Goal: Task Accomplishment & Management: Manage account settings

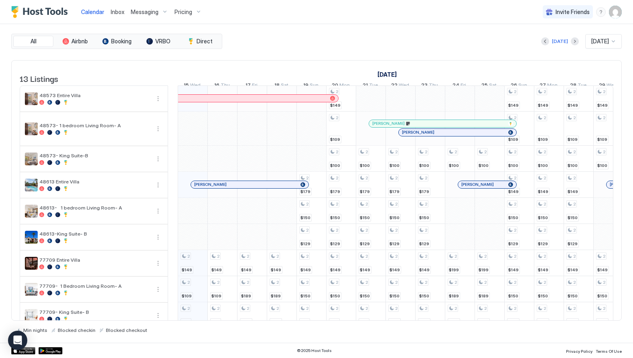
scroll to position [0, 445]
click at [615, 12] on img "User profile" at bounding box center [615, 12] width 13 height 13
click at [541, 43] on span "Settings" at bounding box center [543, 44] width 22 height 7
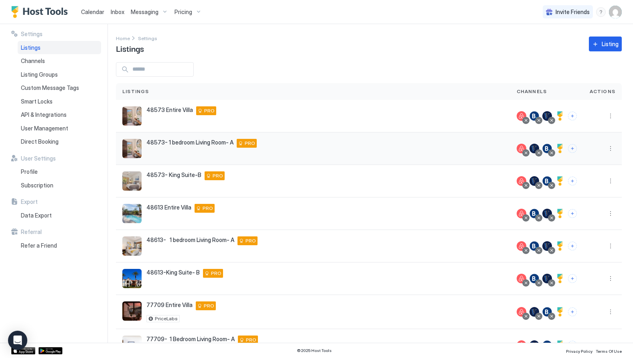
scroll to position [113, 0]
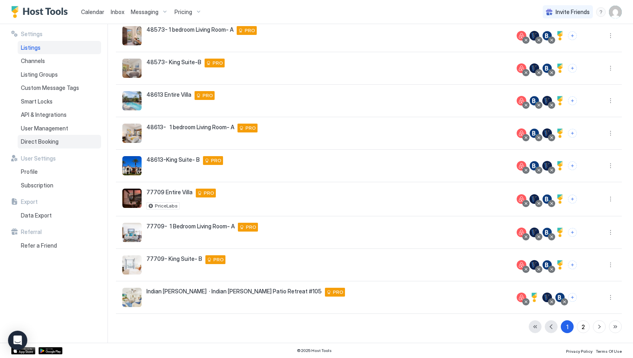
click at [43, 140] on span "Direct Booking" at bounding box center [40, 141] width 38 height 7
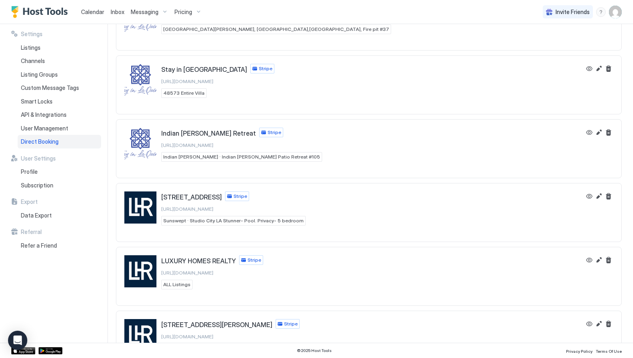
scroll to position [131, 0]
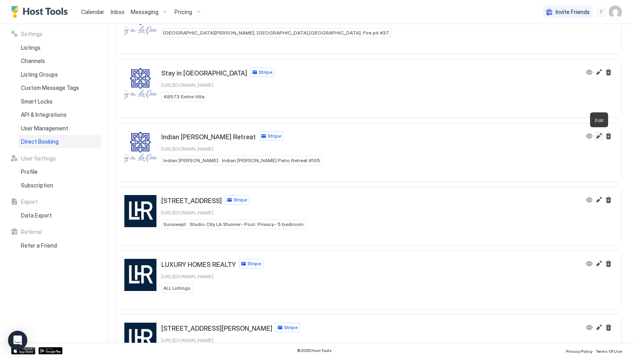
click at [598, 137] on button "Edit" at bounding box center [599, 136] width 10 height 10
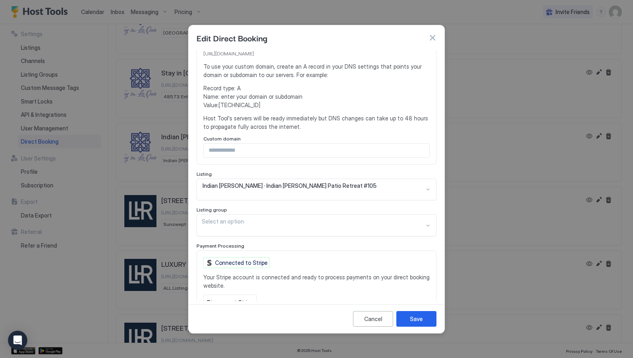
scroll to position [162, 0]
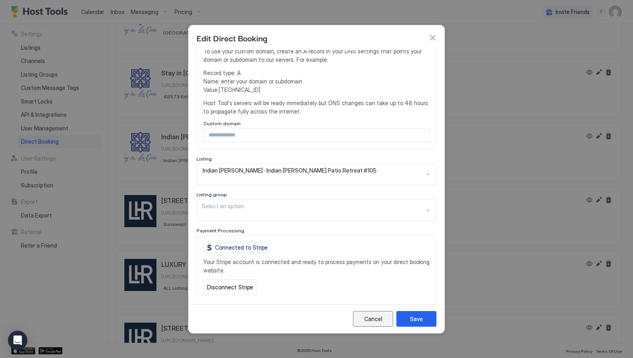
click at [365, 318] on div "Cancel" at bounding box center [373, 318] width 18 height 8
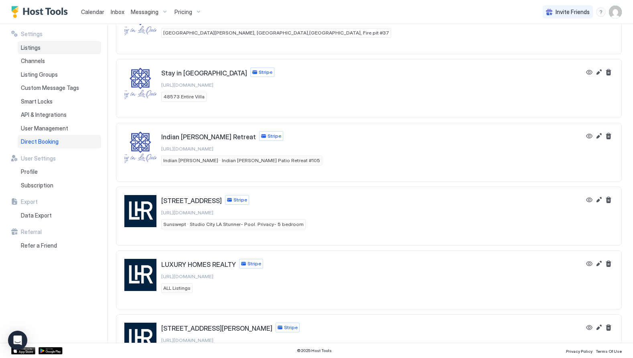
click at [32, 51] on div "Listings" at bounding box center [59, 48] width 83 height 14
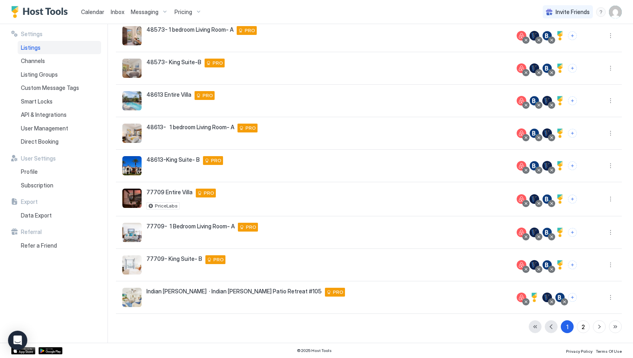
scroll to position [113, 0]
click at [607, 297] on button "More options" at bounding box center [610, 297] width 10 height 10
click at [583, 246] on span "Listing Settings" at bounding box center [592, 247] width 36 height 6
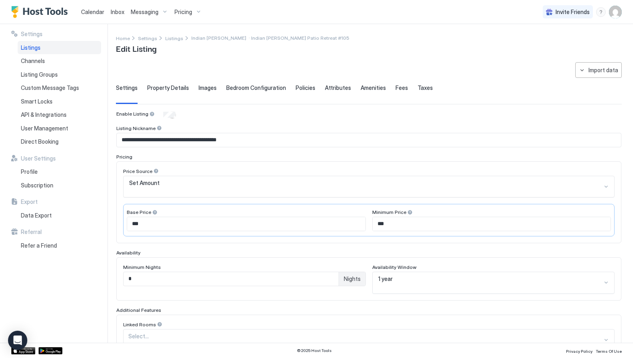
click at [204, 87] on span "Images" at bounding box center [207, 87] width 18 height 7
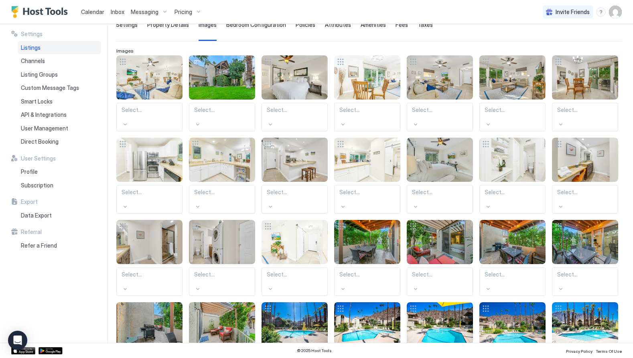
scroll to position [49, 0]
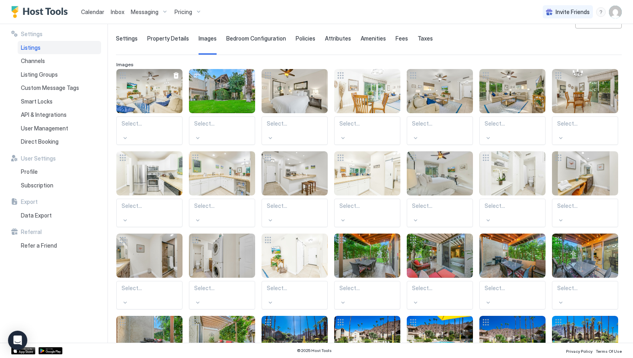
click at [151, 87] on div "View image" at bounding box center [149, 91] width 66 height 44
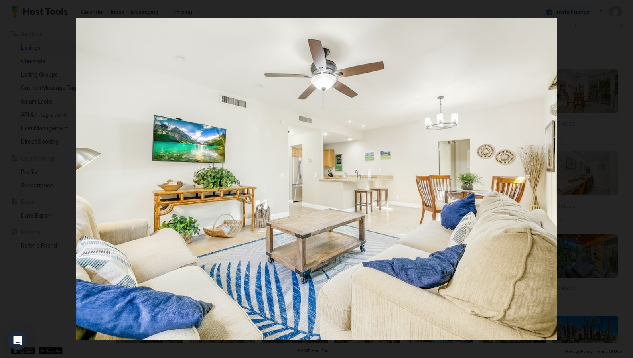
click at [39, 48] on div at bounding box center [316, 179] width 633 height 358
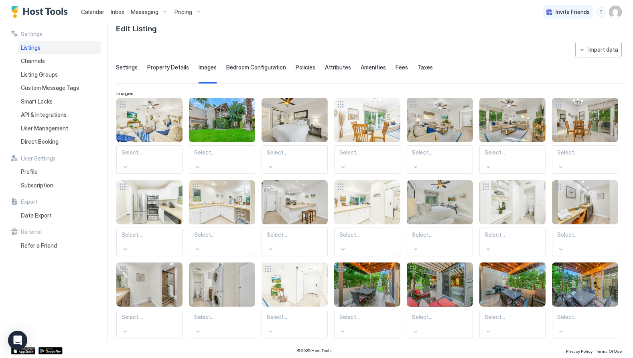
scroll to position [8, 0]
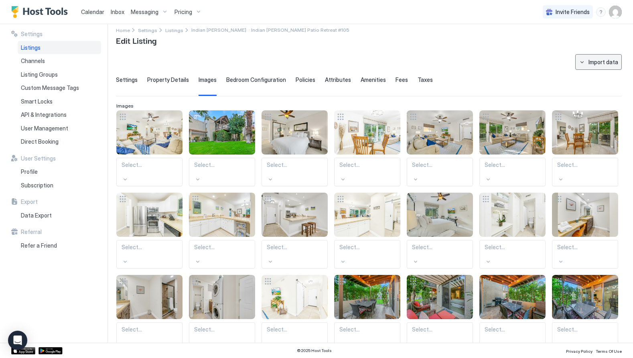
click at [594, 61] on div "Import data" at bounding box center [603, 62] width 30 height 8
click at [598, 75] on div "Airbnb" at bounding box center [601, 76] width 24 height 7
type textarea "**********"
type input "**********"
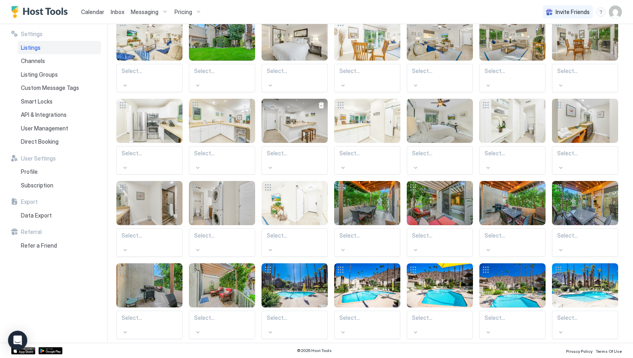
scroll to position [141, 0]
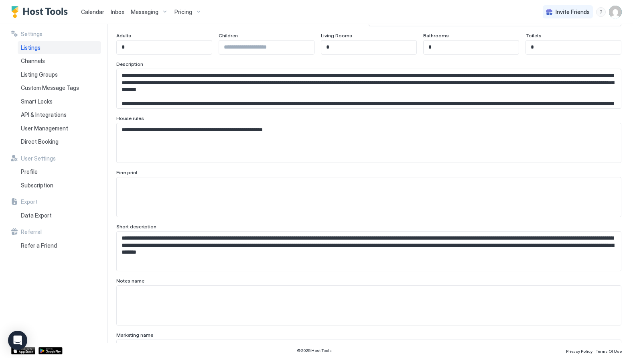
scroll to position [0, 0]
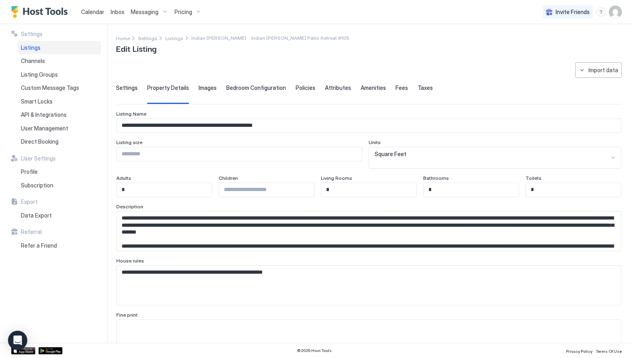
click at [125, 86] on span "Settings" at bounding box center [127, 87] width 22 height 7
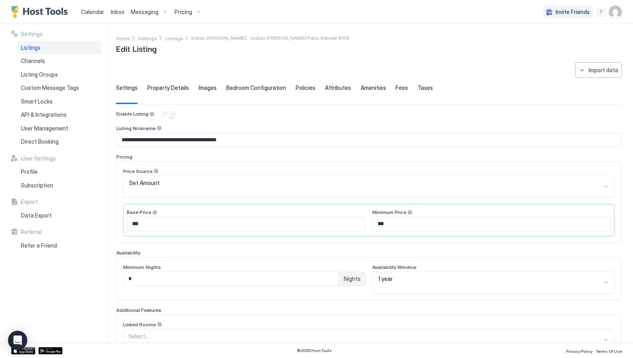
click at [166, 88] on span "Property Details" at bounding box center [168, 87] width 42 height 7
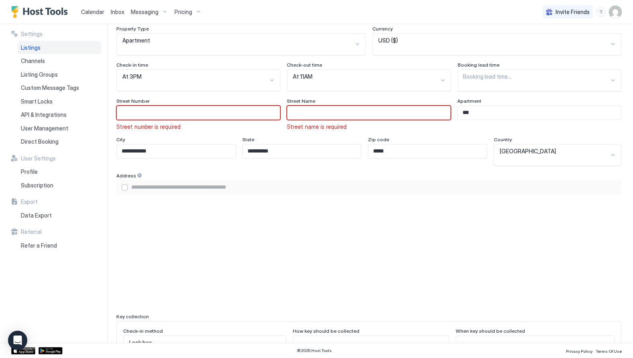
scroll to position [394, 0]
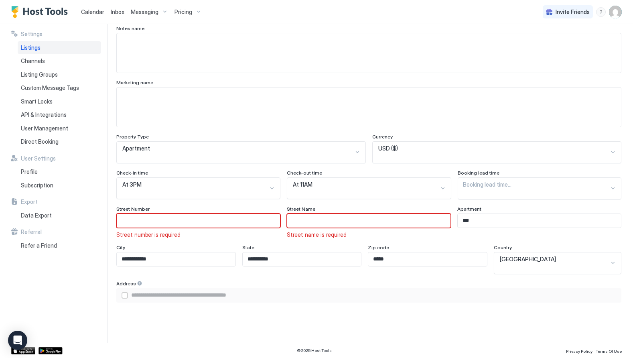
click at [126, 292] on div "airbnbAddress" at bounding box center [124, 295] width 6 height 6
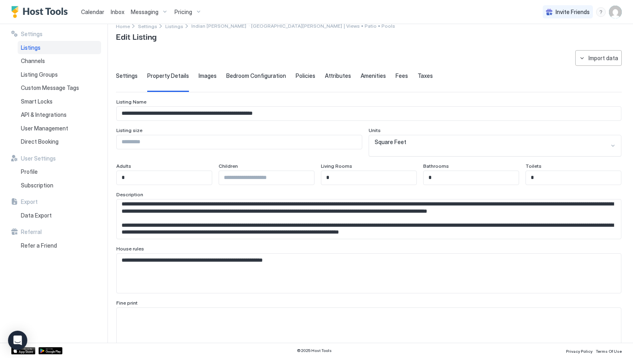
scroll to position [0, 0]
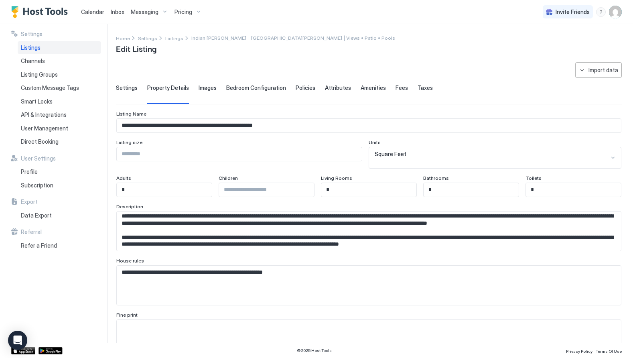
click at [125, 87] on span "Settings" at bounding box center [127, 87] width 22 height 7
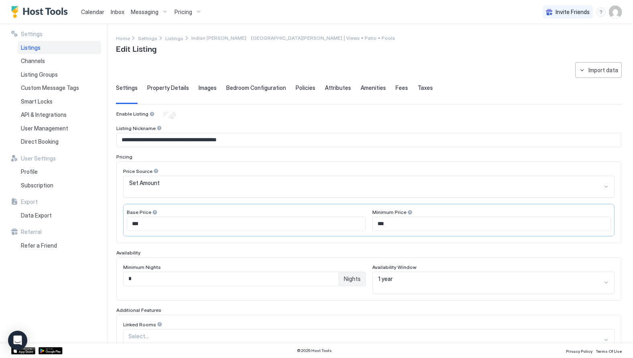
click at [210, 89] on span "Images" at bounding box center [207, 87] width 18 height 7
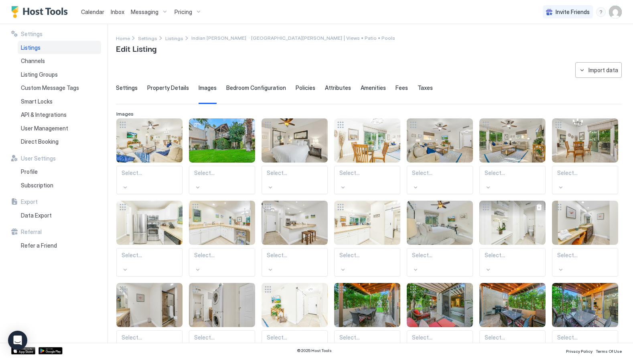
scroll to position [141, 0]
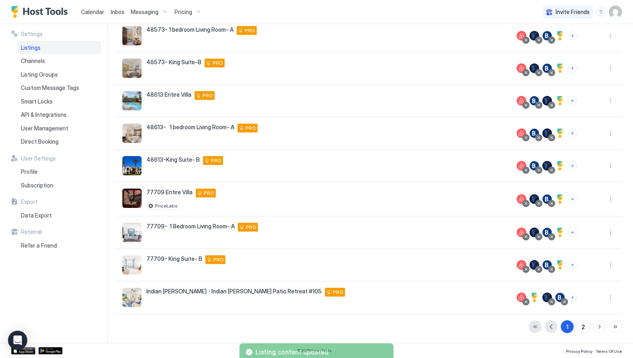
scroll to position [113, 0]
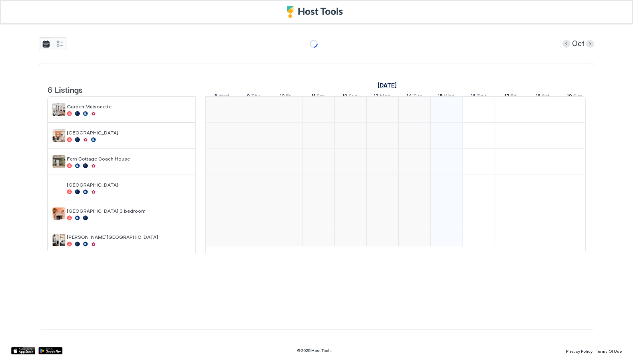
scroll to position [0, 225]
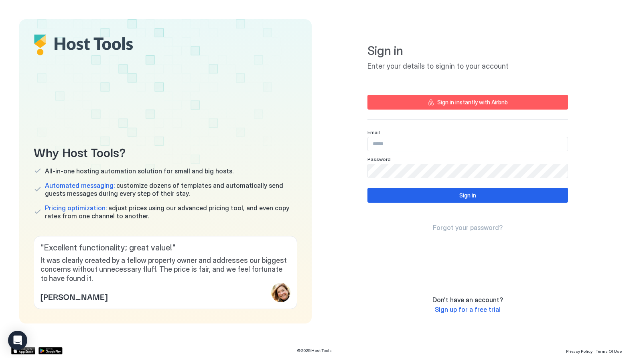
click at [388, 145] on input "Input Field" at bounding box center [468, 144] width 200 height 14
click at [0, 357] on com-1password-button at bounding box center [0, 358] width 0 height 0
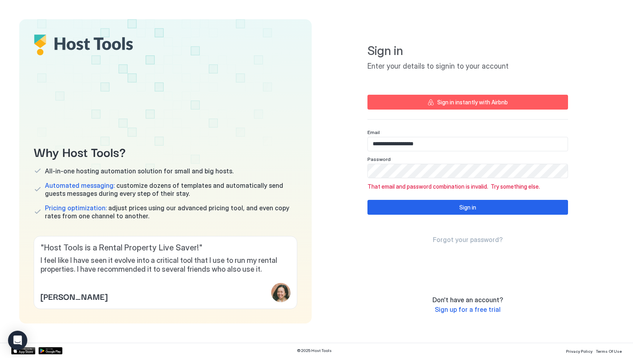
click at [441, 150] on input "**********" at bounding box center [468, 144] width 200 height 14
paste input "******"
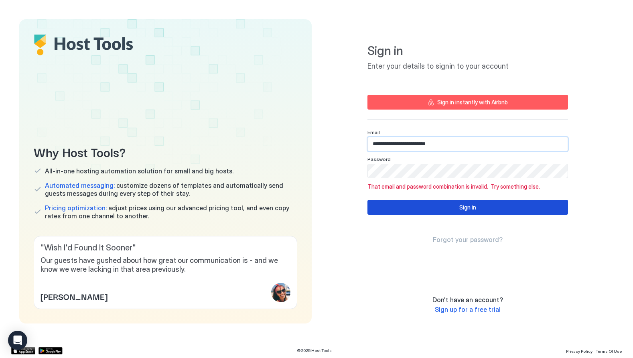
type input "**********"
click at [426, 204] on button "Sign in" at bounding box center [467, 207] width 200 height 15
